Goal: Information Seeking & Learning: Learn about a topic

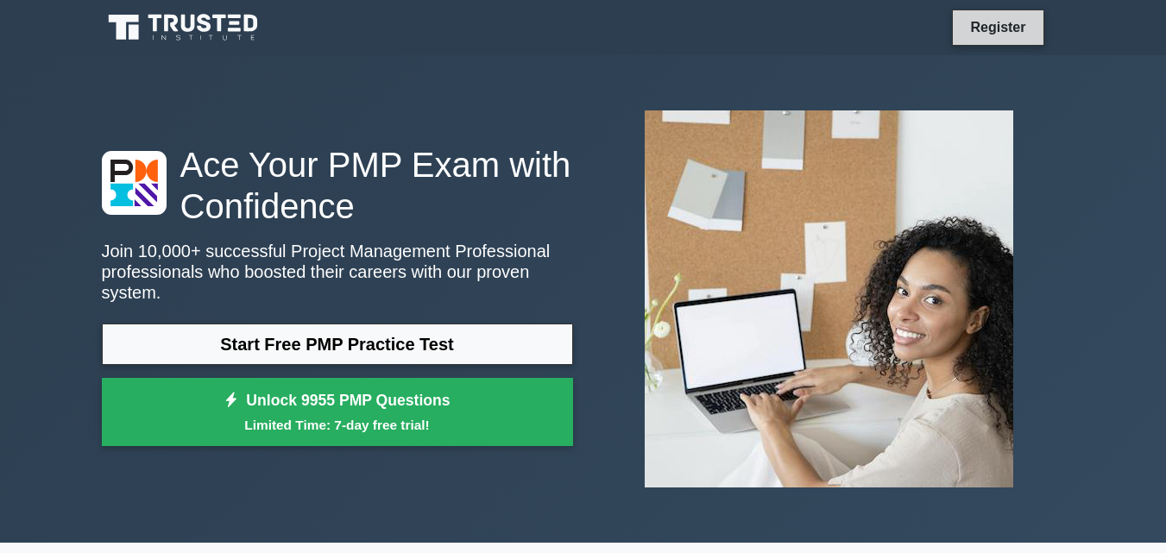
click at [994, 35] on link "Register" at bounding box center [998, 27] width 76 height 22
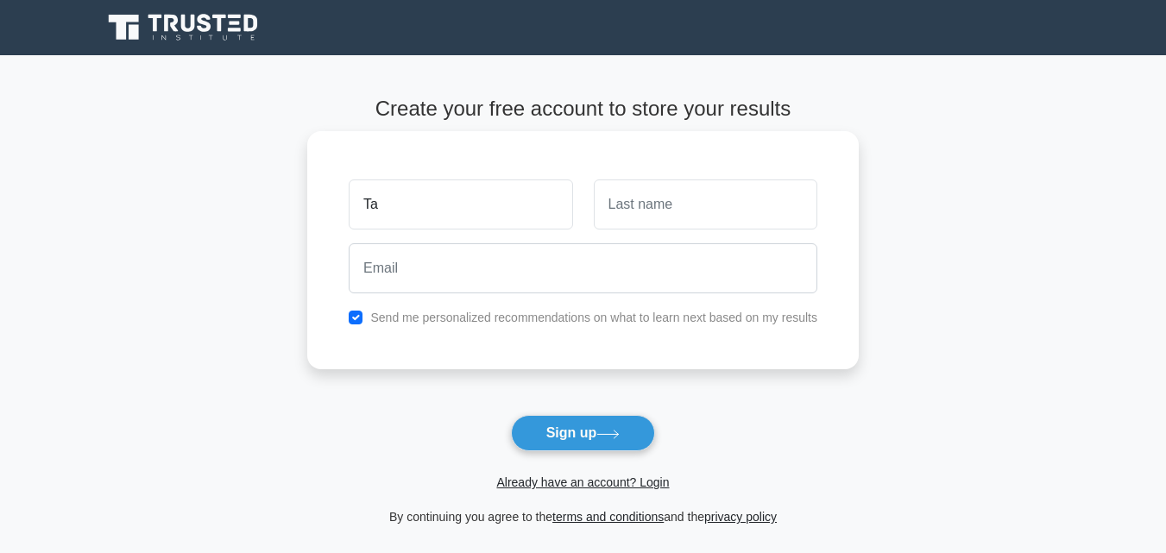
type input "T"
type input "Tan"
click at [666, 210] on input "text" at bounding box center [706, 205] width 224 height 50
type input "perer"
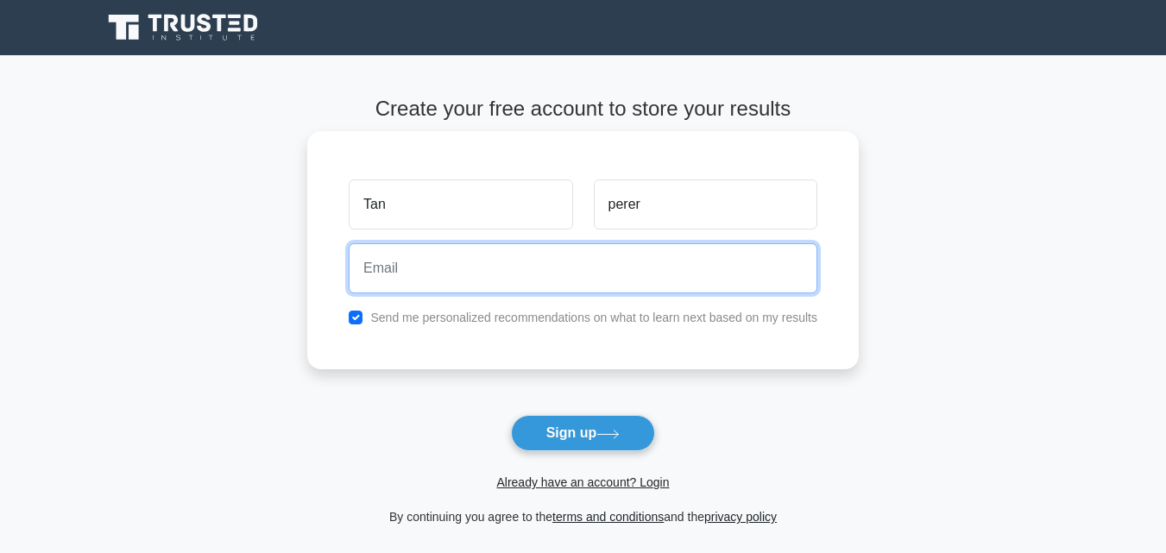
click at [413, 273] on input "email" at bounding box center [583, 268] width 469 height 50
type input "[EMAIL_ADDRESS][DOMAIN_NAME]"
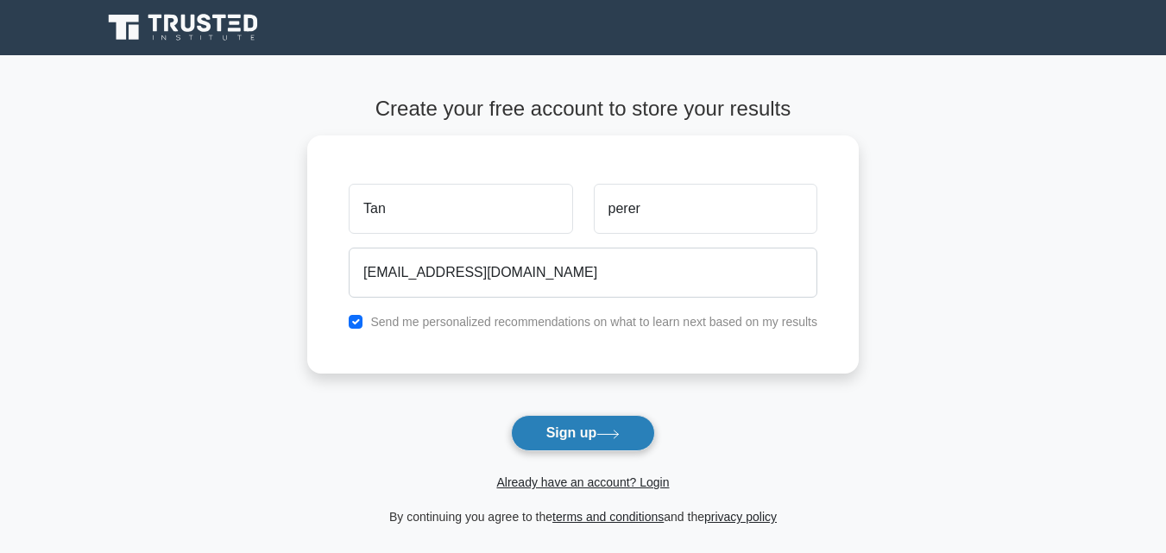
click at [555, 435] on button "Sign up" at bounding box center [583, 433] width 145 height 36
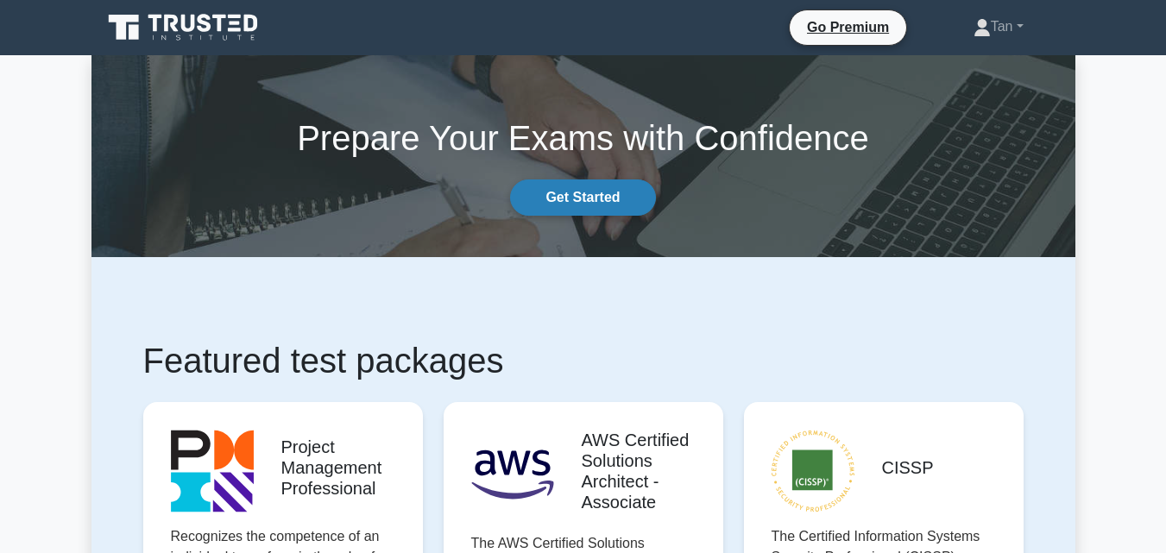
click at [604, 199] on link "Get Started" at bounding box center [582, 198] width 145 height 36
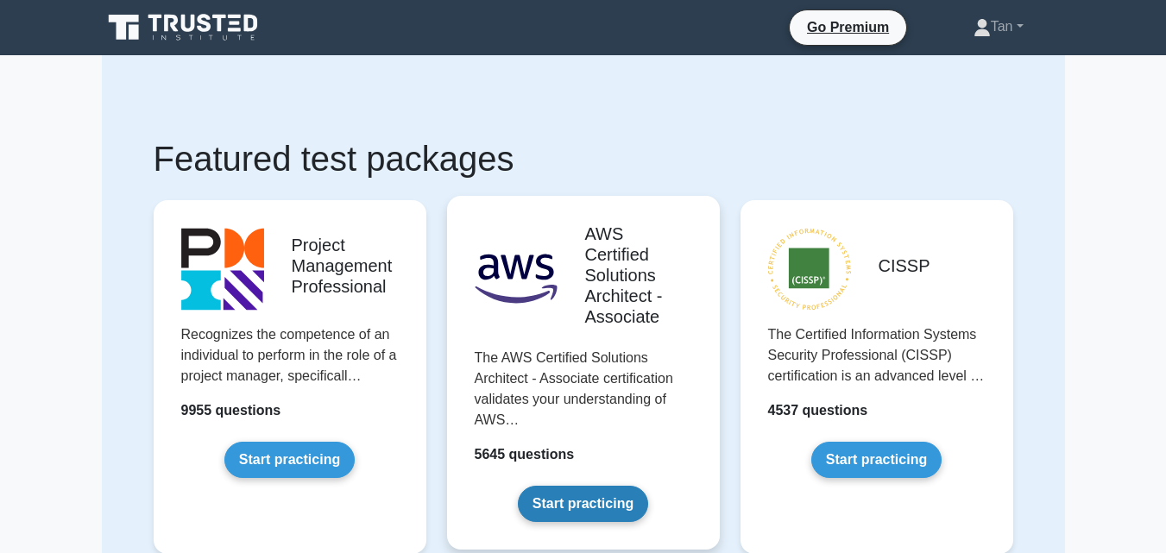
click at [597, 509] on link "Start practicing" at bounding box center [583, 504] width 130 height 36
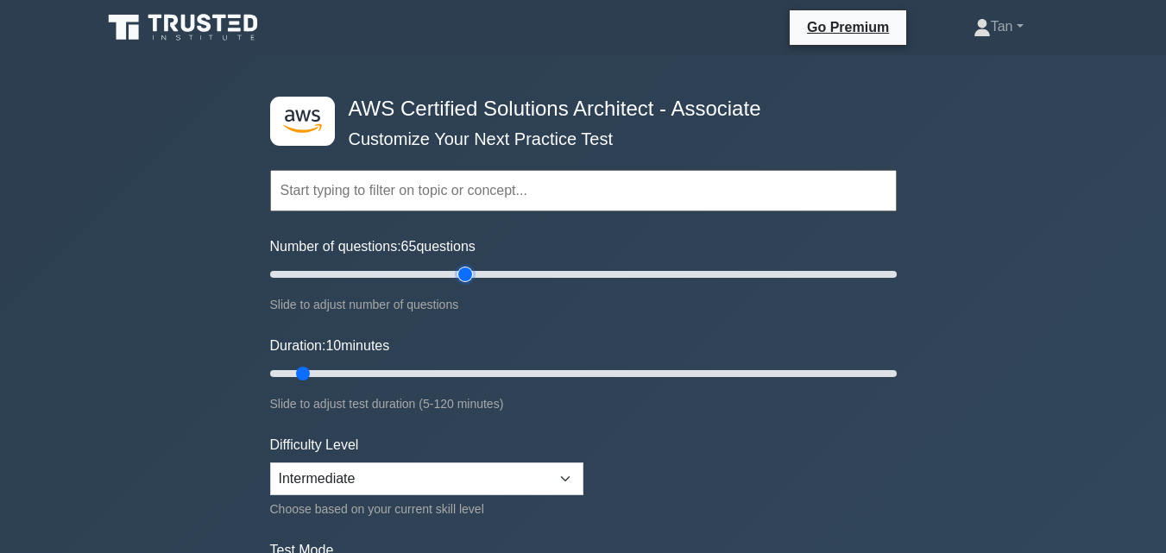
type input "65"
click at [461, 281] on input "Number of questions: 65 questions" at bounding box center [583, 274] width 627 height 21
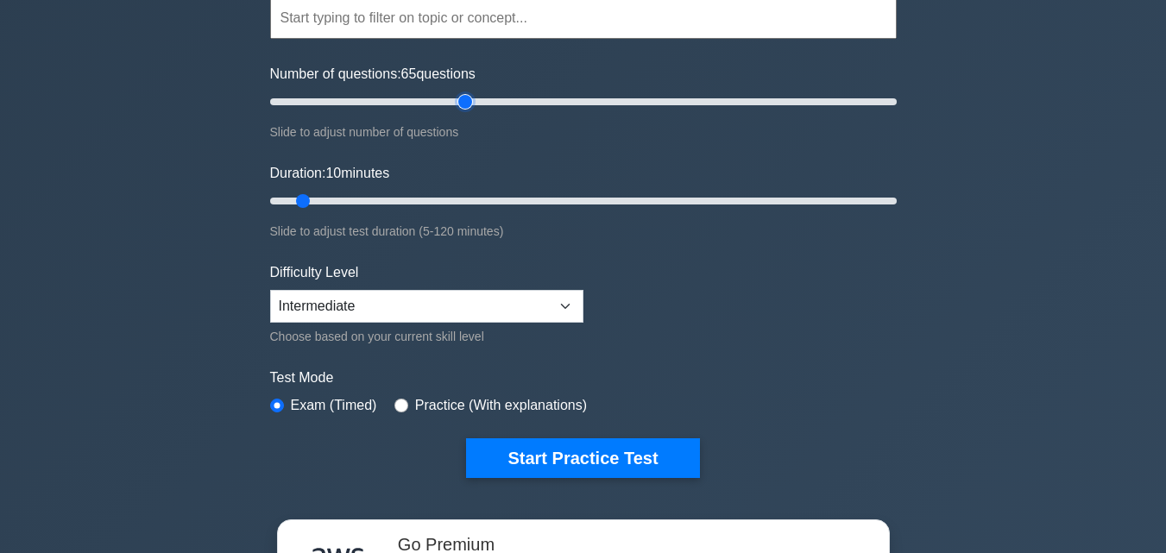
scroll to position [86, 0]
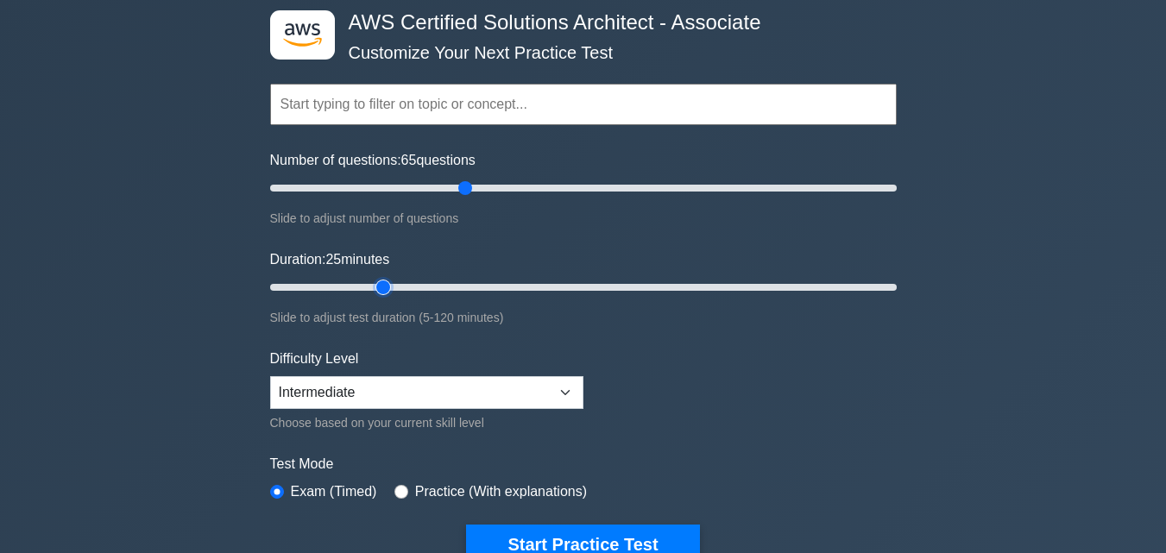
type input "25"
click at [381, 294] on input "Duration: 25 minutes" at bounding box center [583, 287] width 627 height 21
click at [558, 390] on select "Beginner Intermediate Expert" at bounding box center [426, 392] width 313 height 33
click at [270, 376] on select "Beginner Intermediate Expert" at bounding box center [426, 392] width 313 height 33
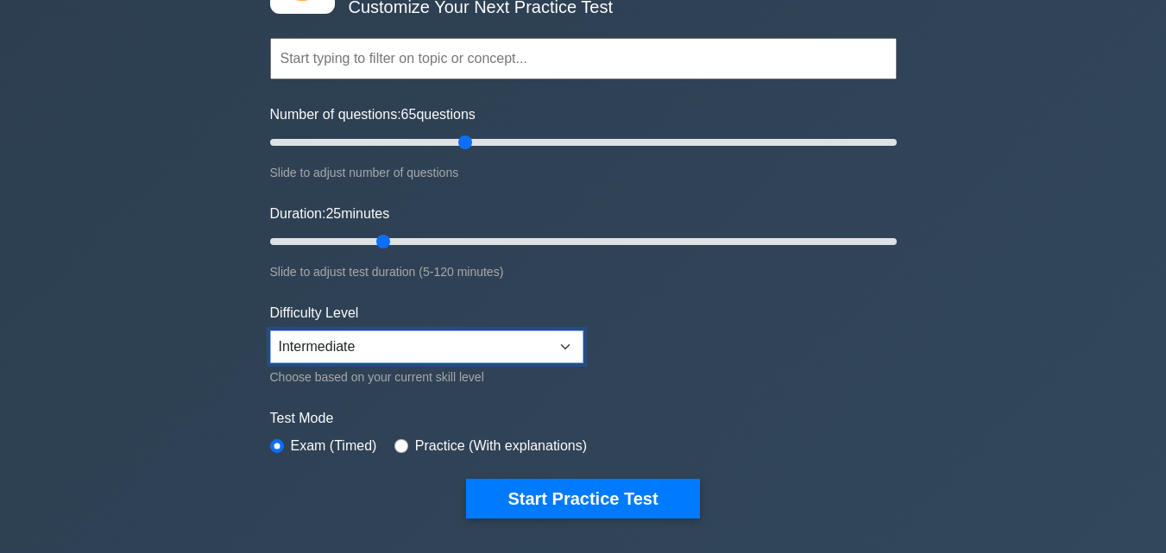
scroll to position [173, 0]
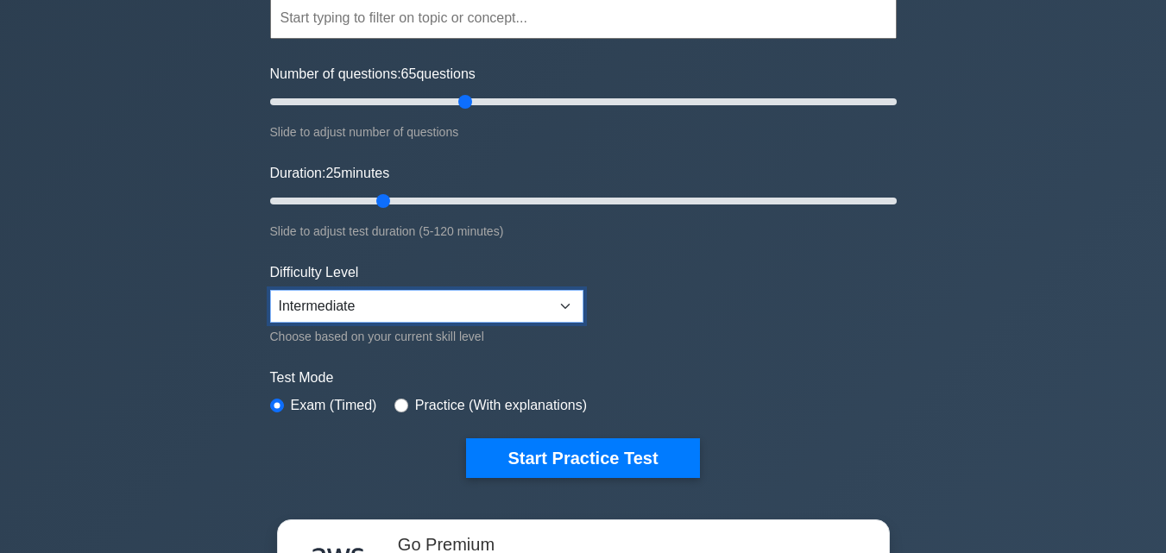
click at [560, 316] on select "Beginner Intermediate Expert" at bounding box center [426, 306] width 313 height 33
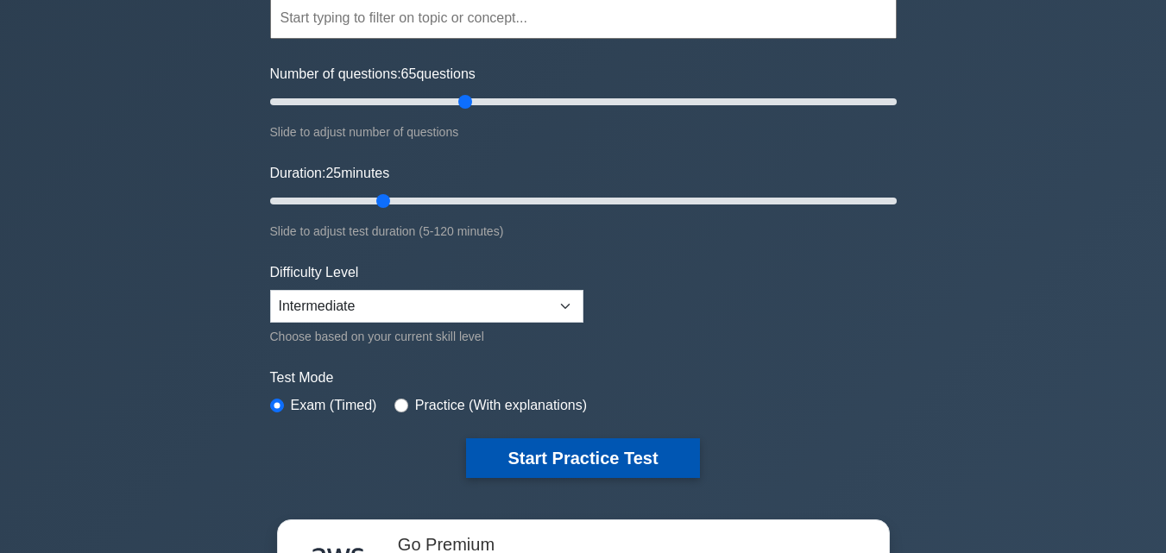
click at [618, 456] on button "Start Practice Test" at bounding box center [582, 459] width 233 height 40
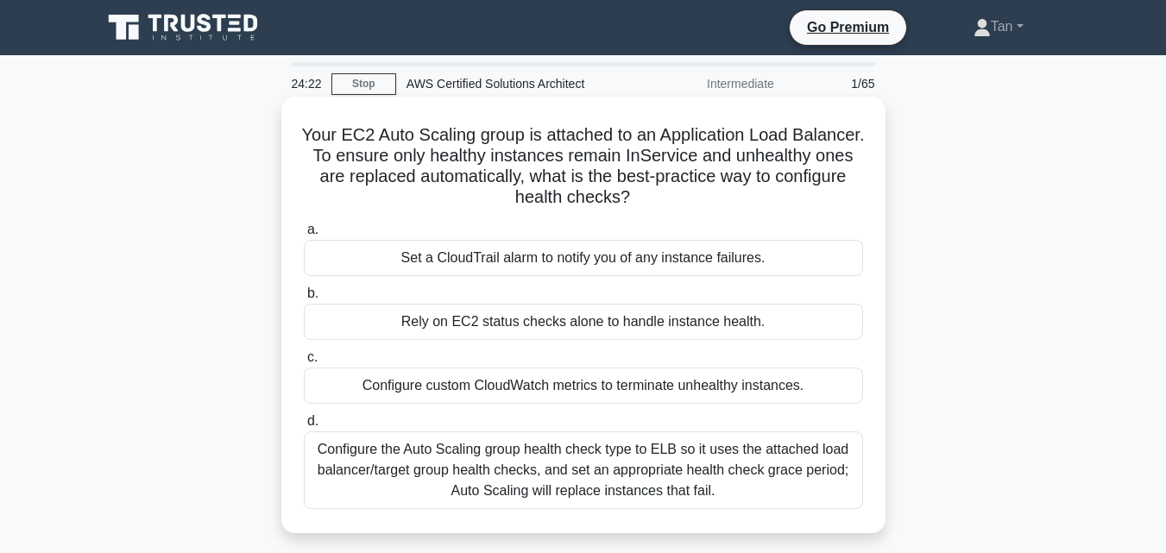
click at [509, 239] on label "a. Set a CloudTrail alarm to notify you of any instance failures." at bounding box center [583, 247] width 559 height 57
click at [304, 236] on input "a. Set a CloudTrail alarm to notify you of any instance failures." at bounding box center [304, 229] width 0 height 11
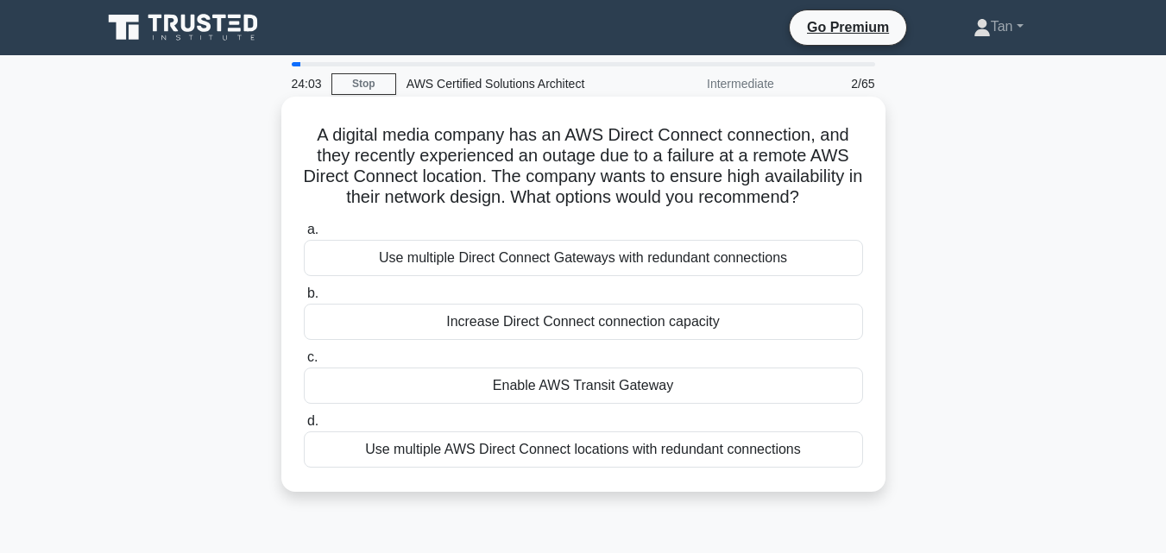
click at [488, 323] on div "Increase Direct Connect connection capacity" at bounding box center [583, 322] width 559 height 36
click at [304, 300] on input "b. Increase Direct Connect connection capacity" at bounding box center [304, 293] width 0 height 11
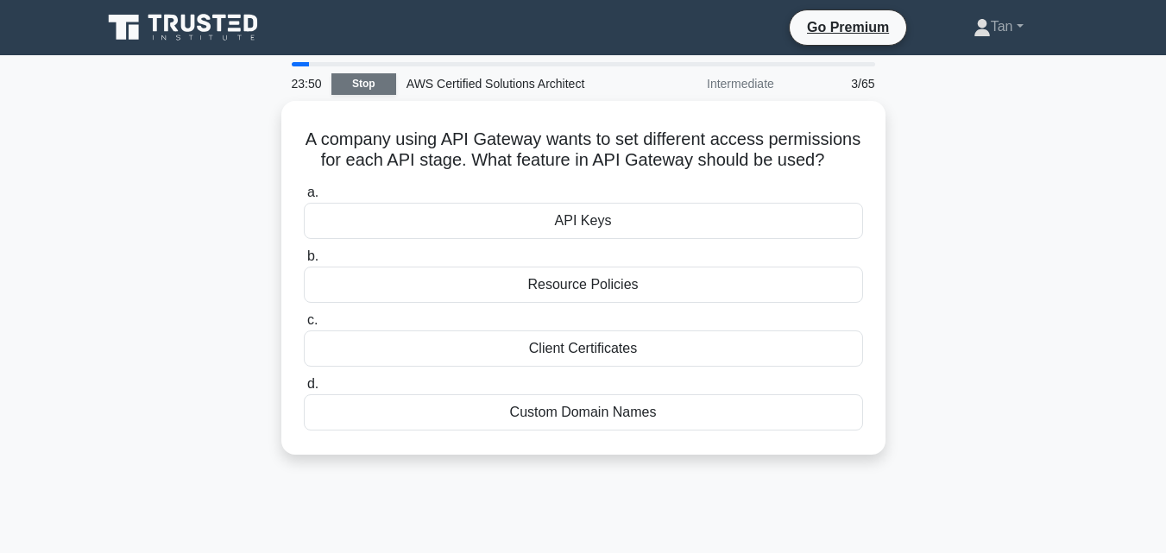
click at [358, 82] on link "Stop" at bounding box center [363, 84] width 65 height 22
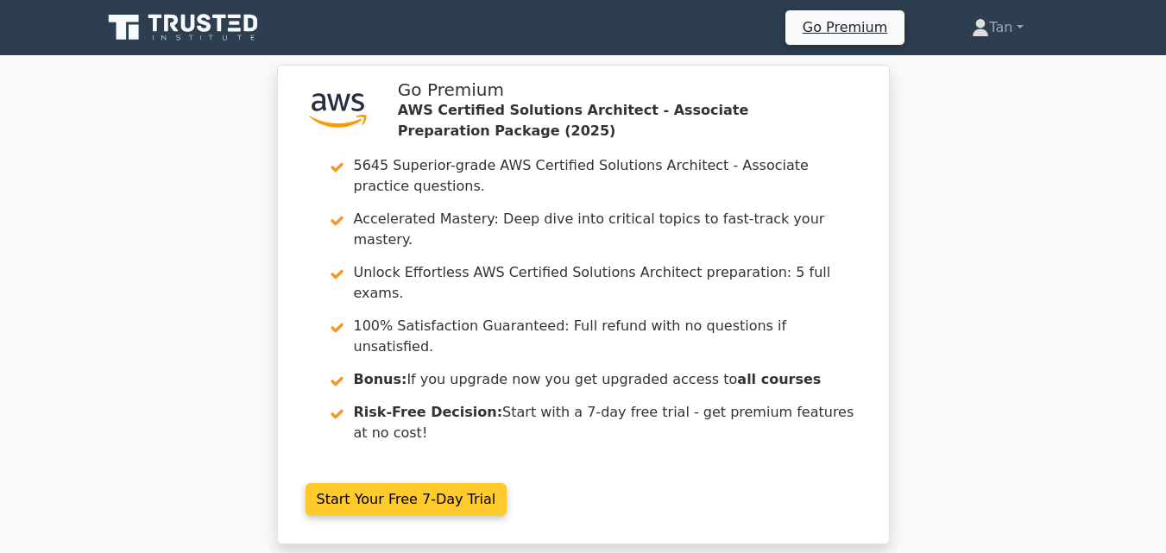
click at [428, 483] on link "Start Your Free 7-Day Trial" at bounding box center [407, 499] width 202 height 33
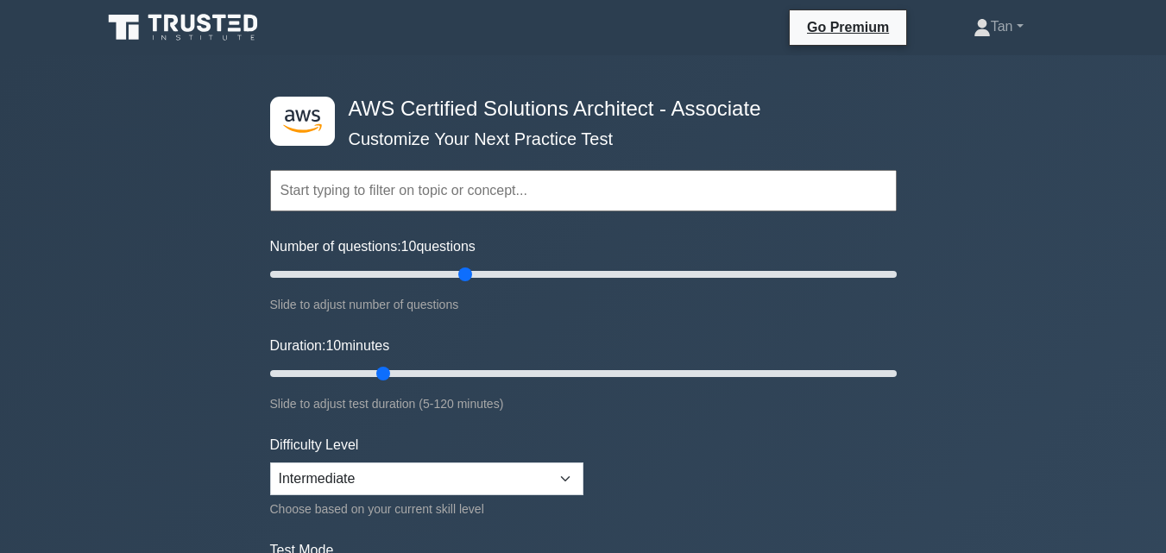
select select "intermediate"
